Goal: Task Accomplishment & Management: Manage account settings

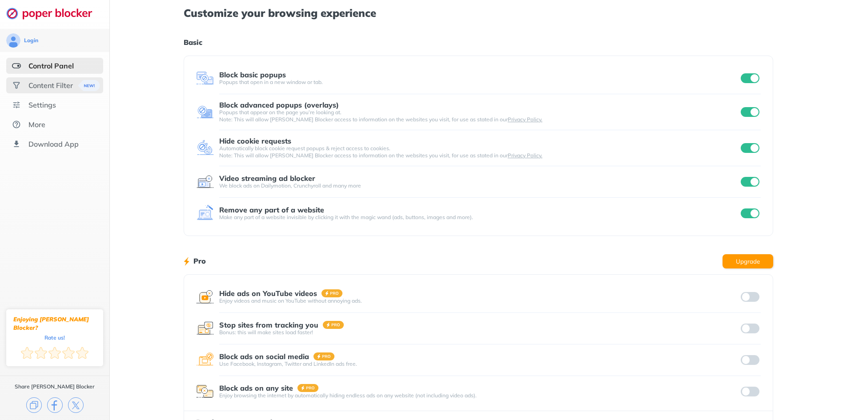
click at [45, 88] on div "Content Filter" at bounding box center [50, 85] width 44 height 9
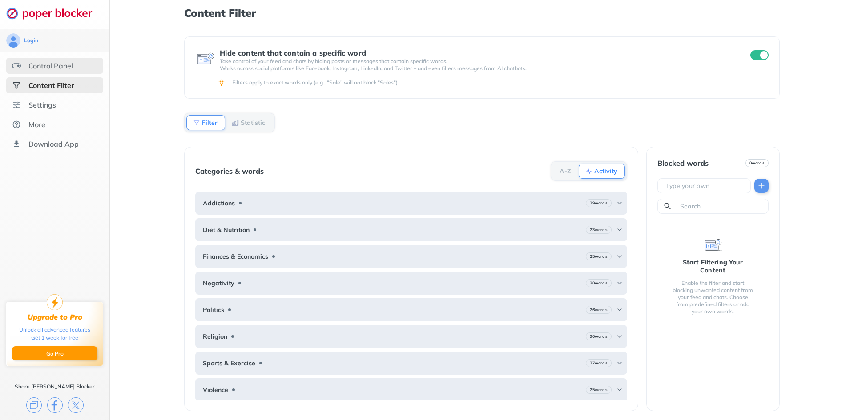
click at [56, 68] on div "Control Panel" at bounding box center [50, 65] width 44 height 9
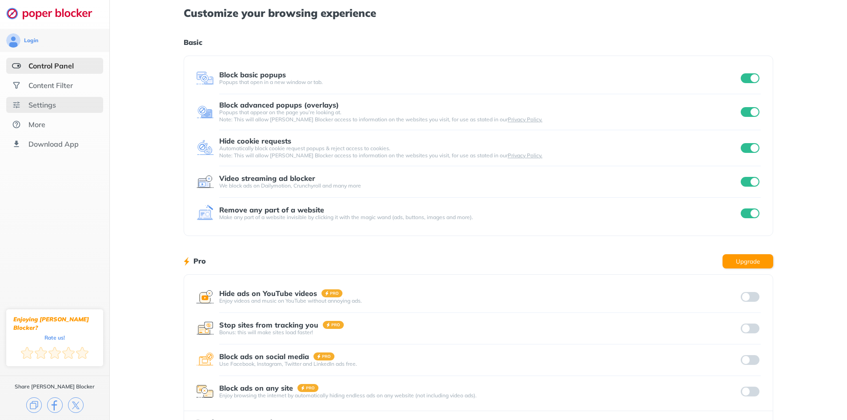
click at [50, 112] on div "Settings" at bounding box center [54, 105] width 97 height 16
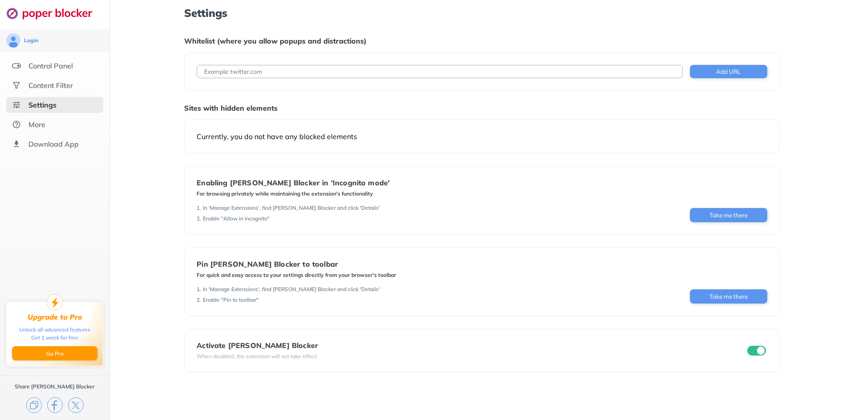
click at [279, 74] on input at bounding box center [440, 71] width 486 height 13
paste input "https://seller-us.tiktok.com/"
type input "https://seller-us.tiktok.com/"
click at [714, 72] on button "Add URL" at bounding box center [728, 71] width 77 height 13
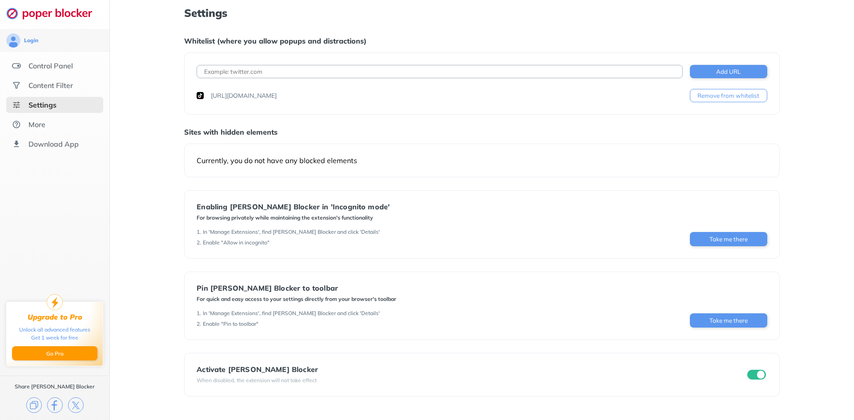
click at [433, 74] on input at bounding box center [440, 71] width 486 height 13
paste input "https://affiliate-us.tiktok.com/"
type input "https://affiliate-us.tiktok.com/"
click at [719, 69] on button "Add URL" at bounding box center [728, 71] width 77 height 13
